Goal: Task Accomplishment & Management: Use online tool/utility

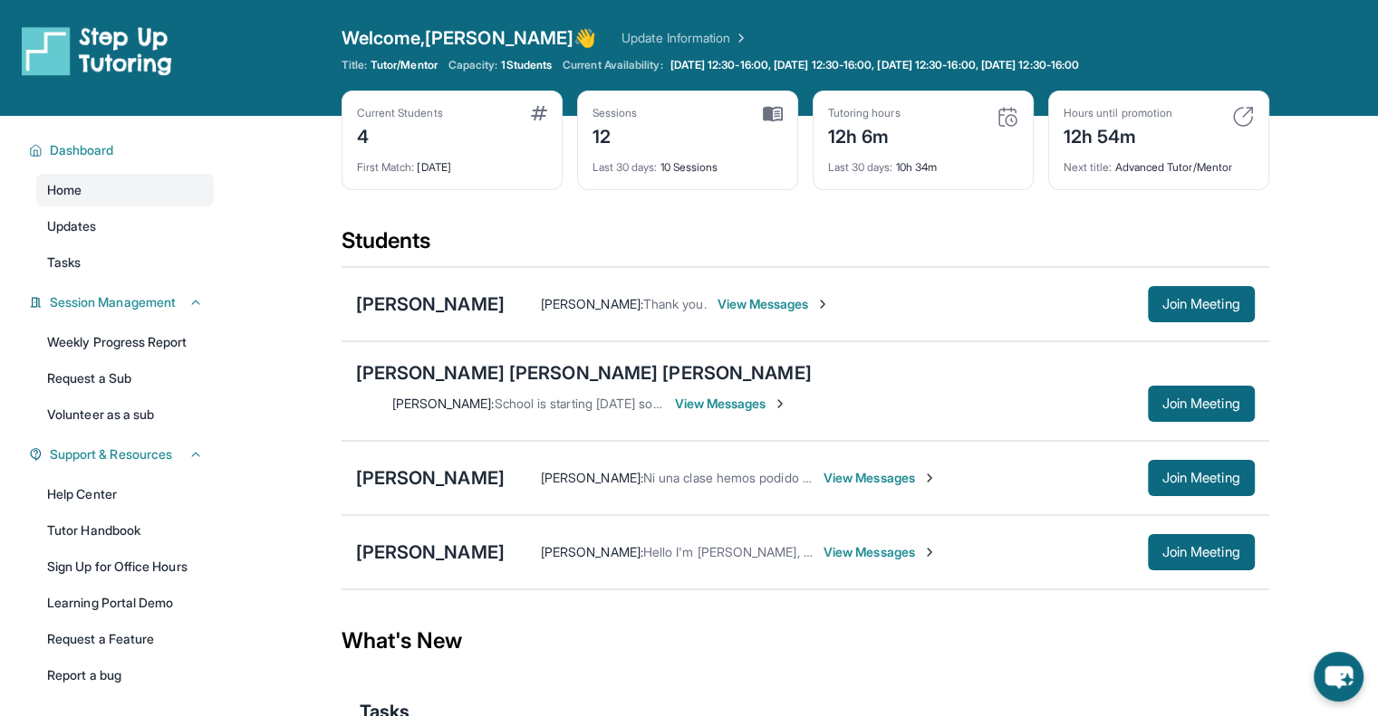
click at [729, 296] on span "View Messages" at bounding box center [773, 304] width 113 height 18
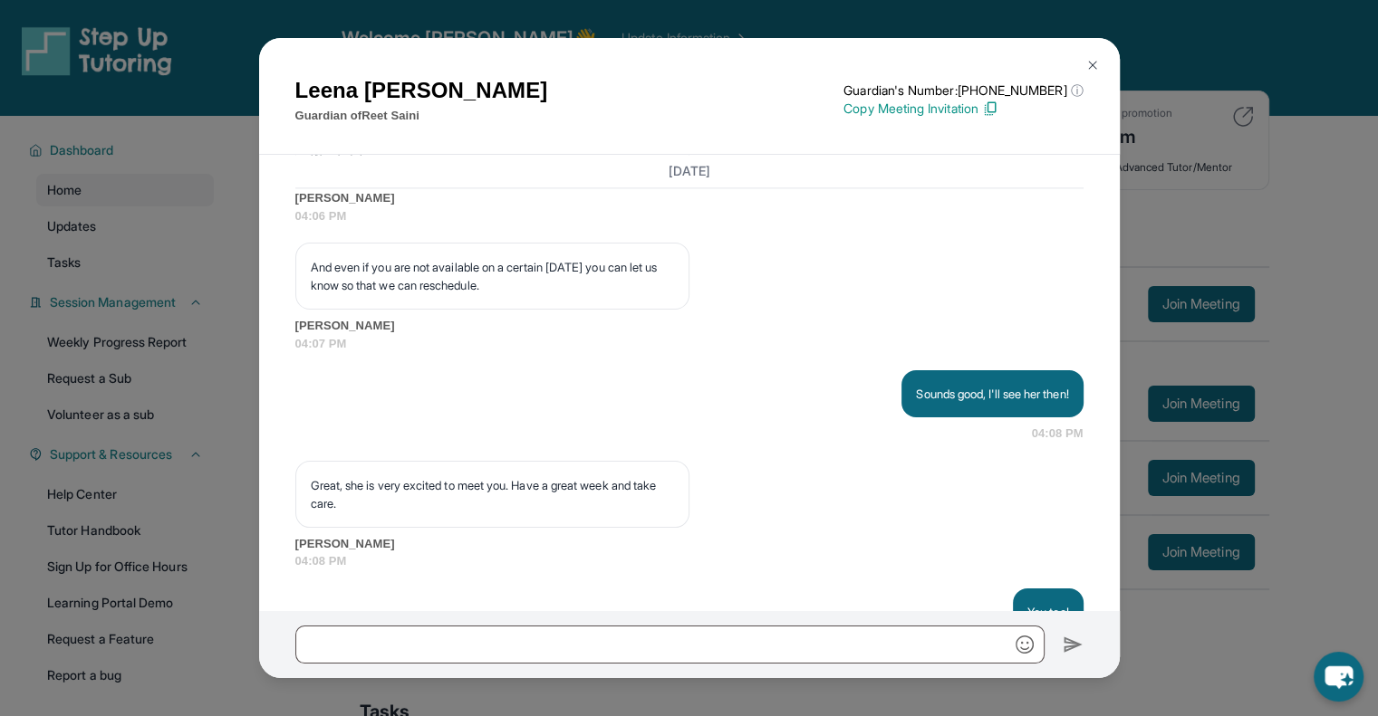
scroll to position [2404, 0]
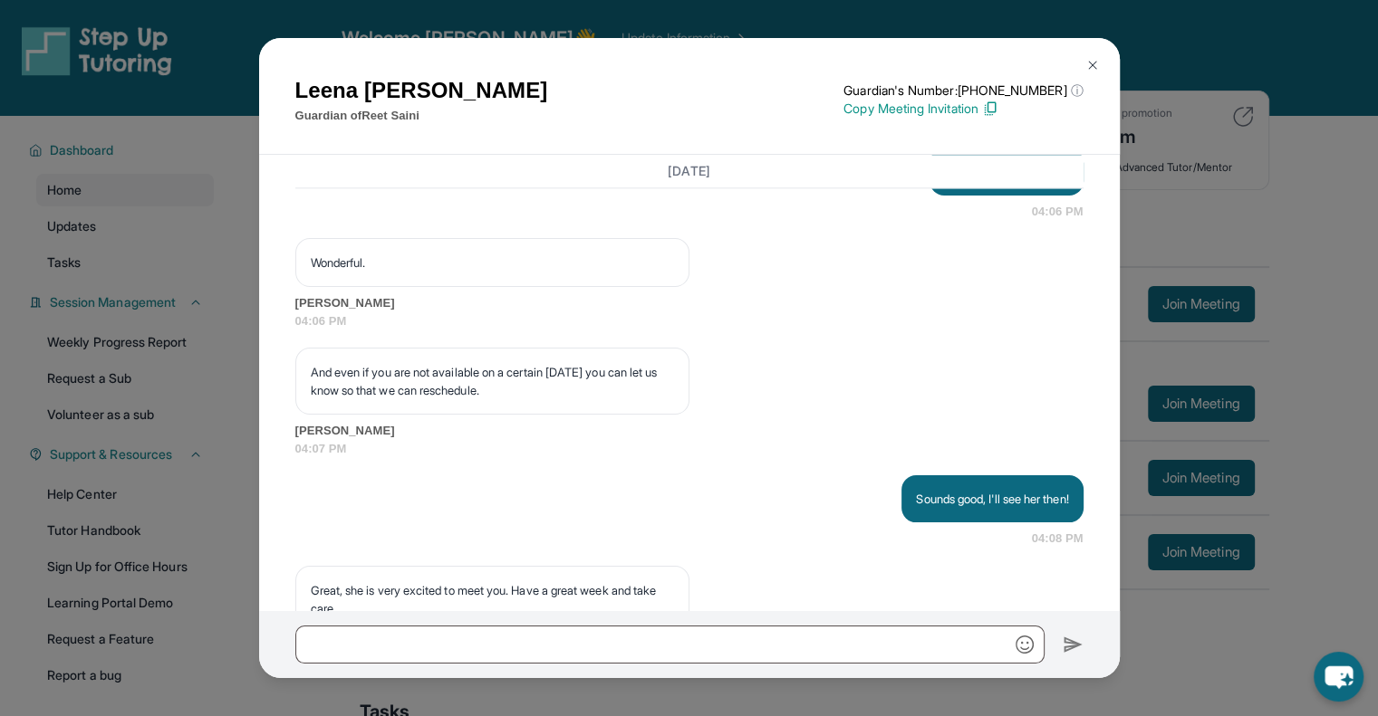
click at [1088, 62] on img at bounding box center [1092, 65] width 14 height 14
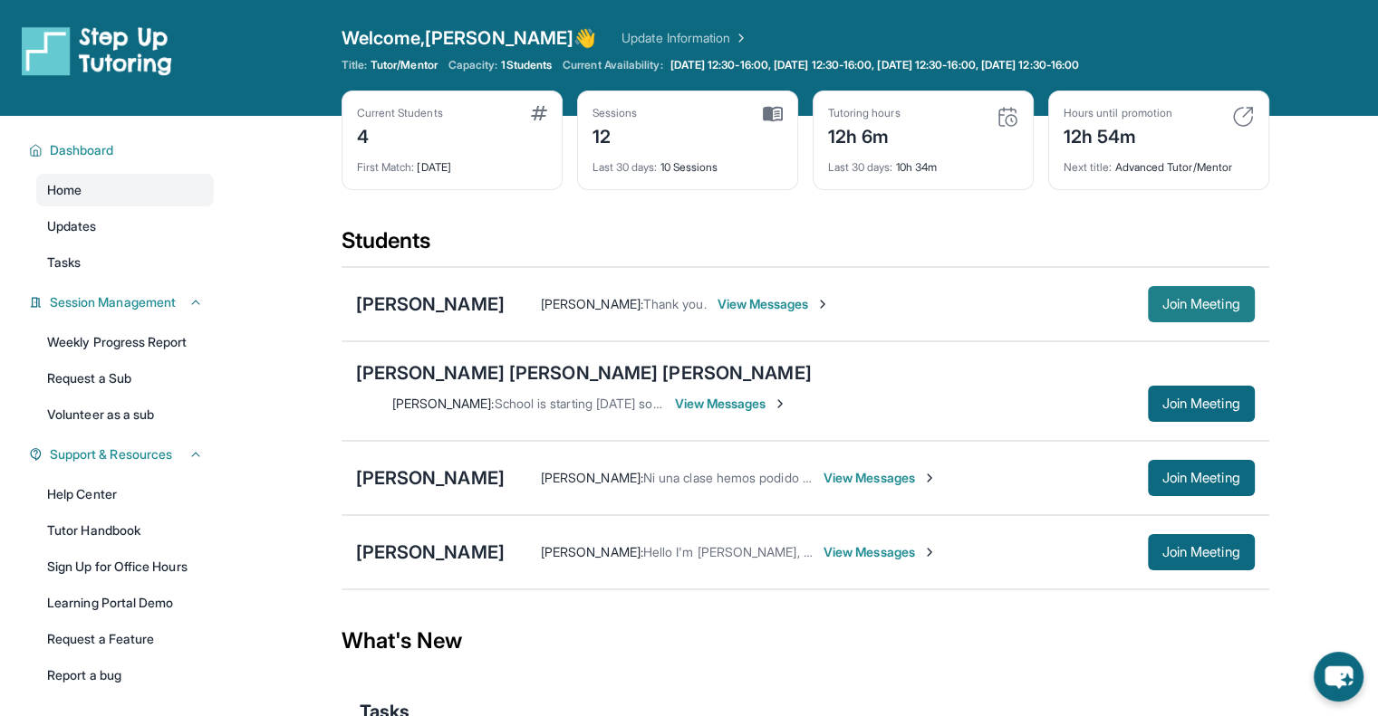
click at [1191, 300] on span "Join Meeting" at bounding box center [1201, 304] width 78 height 11
